Goal: Task Accomplishment & Management: Use online tool/utility

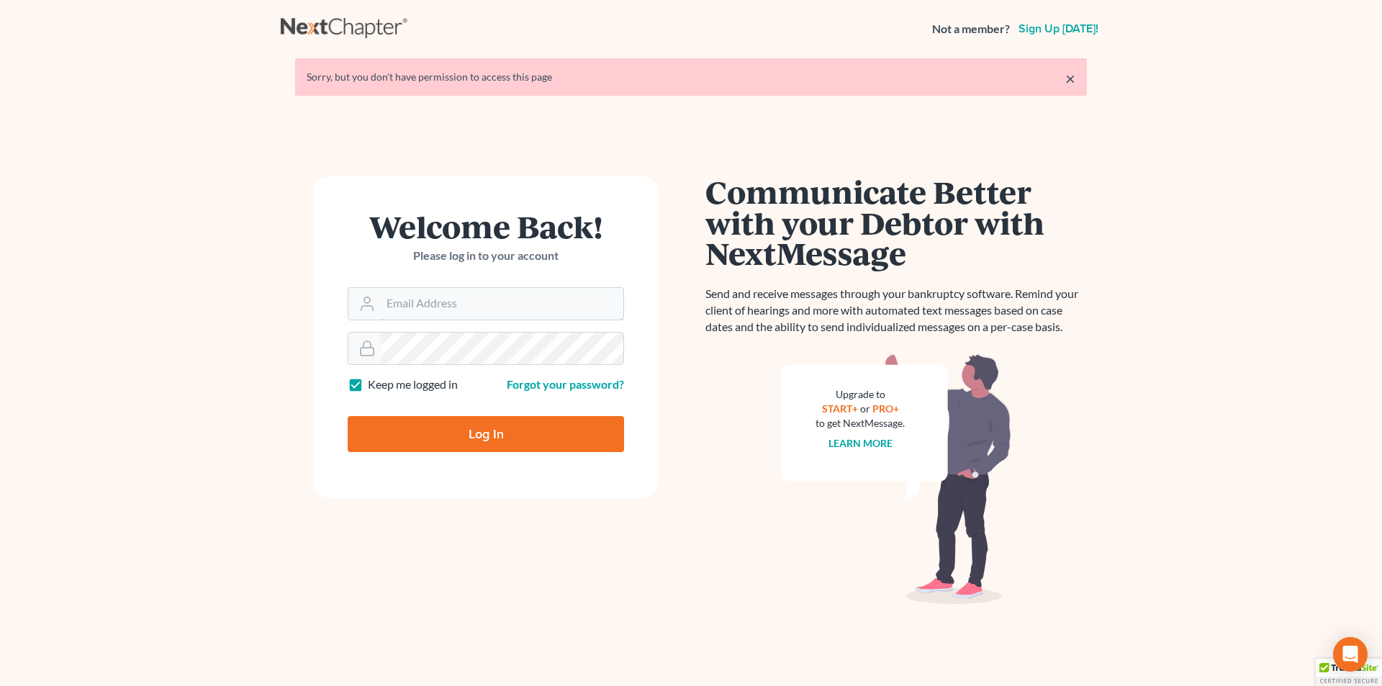
type input "[PERSON_NAME][EMAIL_ADDRESS][DOMAIN_NAME]"
drag, startPoint x: 497, startPoint y: 426, endPoint x: 507, endPoint y: 423, distance: 11.2
click at [497, 425] on input "Log In" at bounding box center [486, 434] width 276 height 36
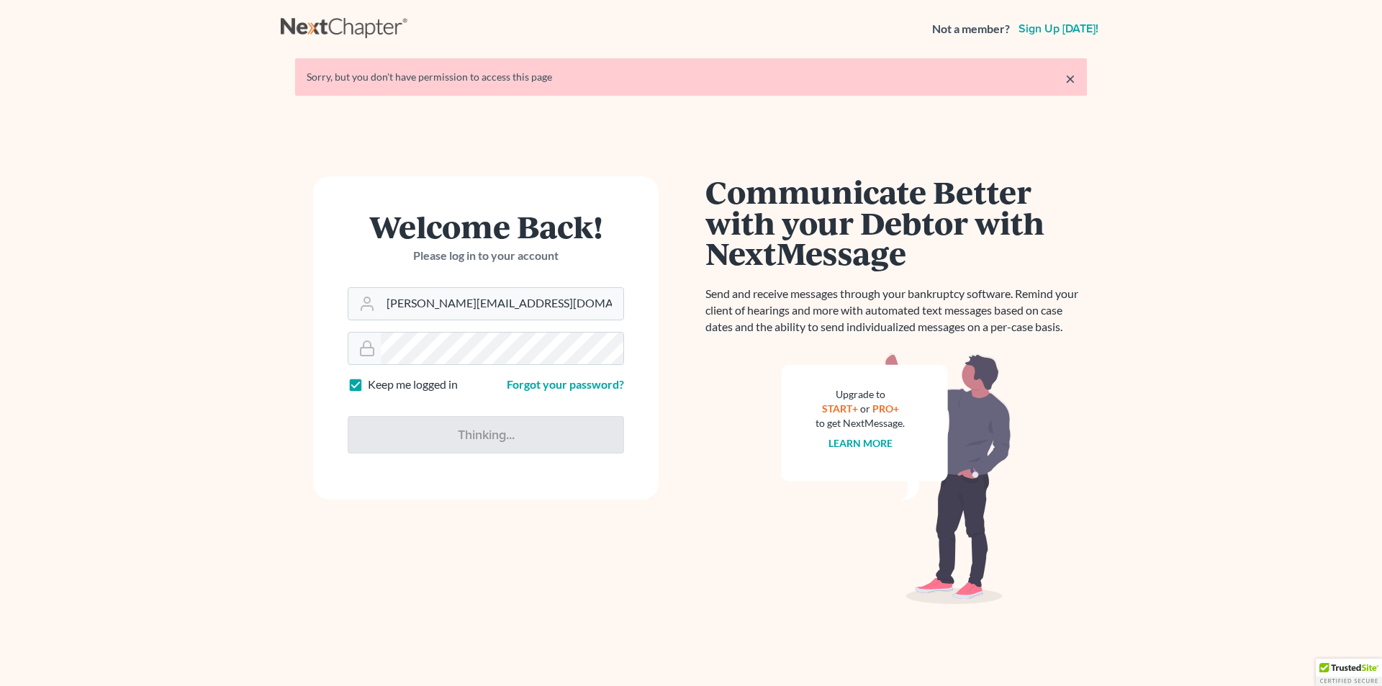
type input "Thinking..."
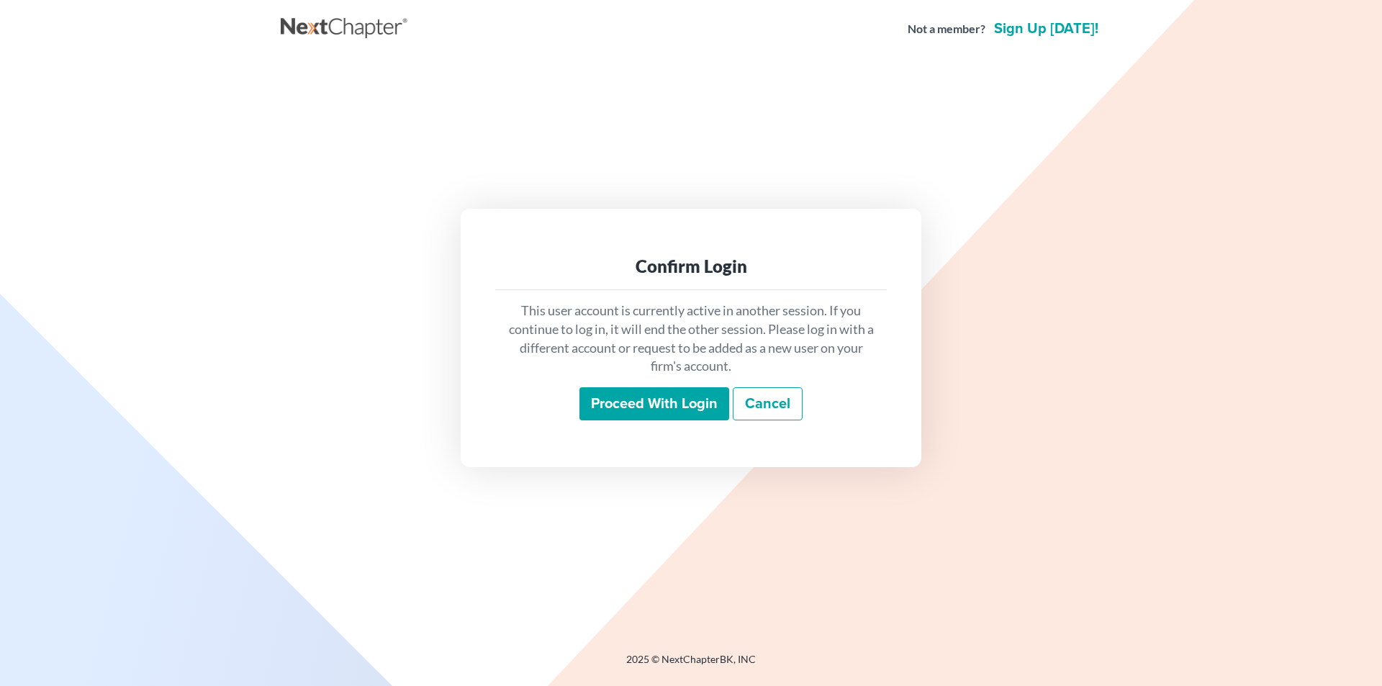
click at [648, 399] on input "Proceed with login" at bounding box center [654, 403] width 150 height 33
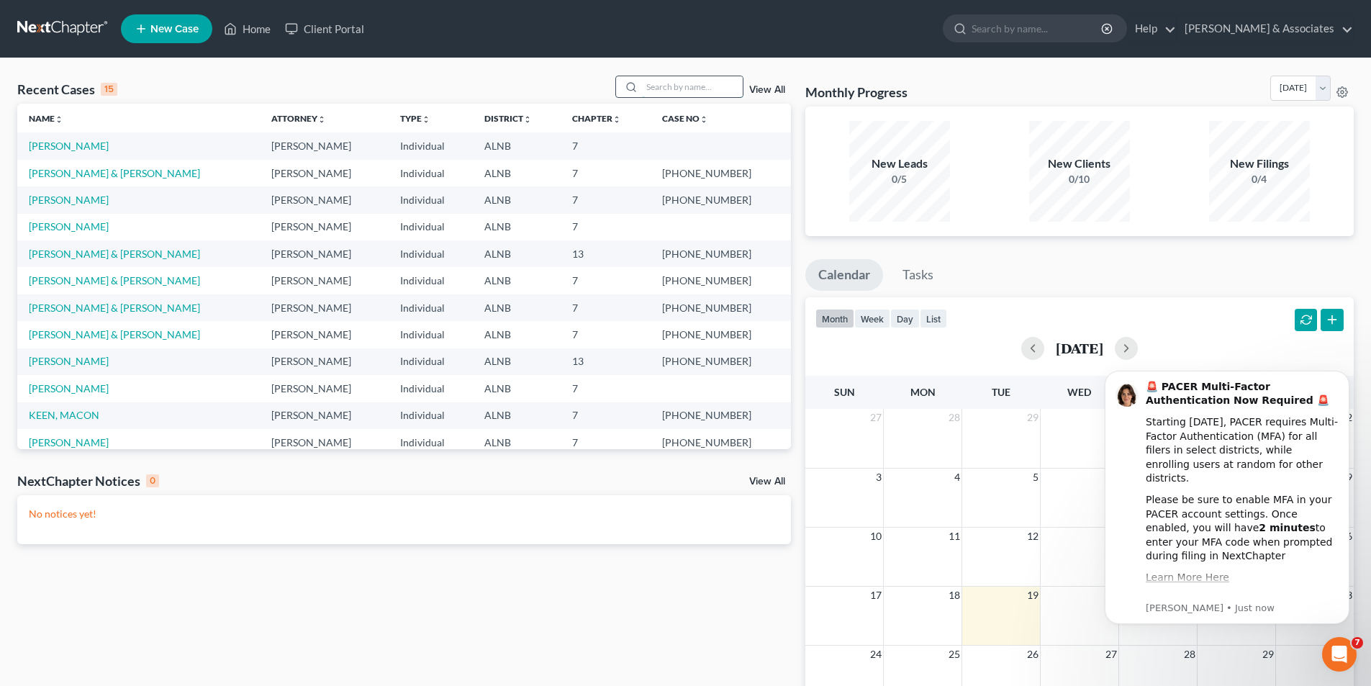
click at [679, 91] on input "search" at bounding box center [692, 86] width 101 height 21
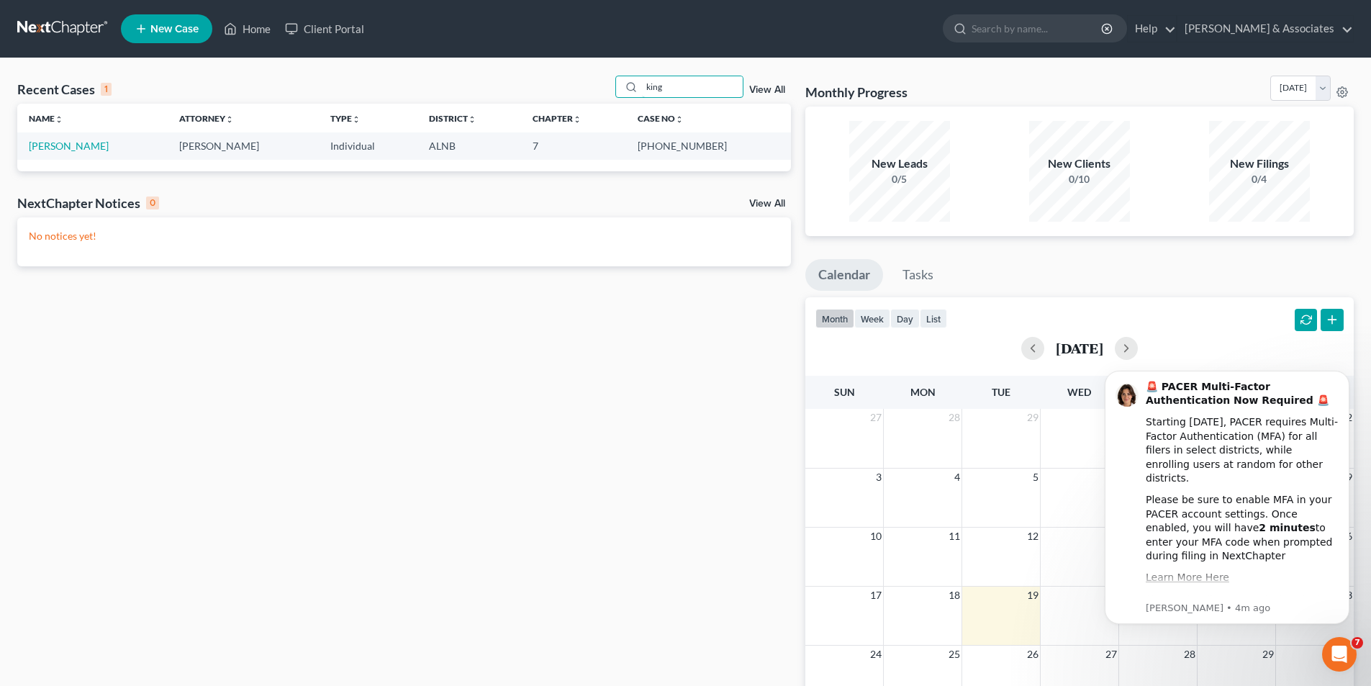
type input "king"
